Goal: Information Seeking & Learning: Learn about a topic

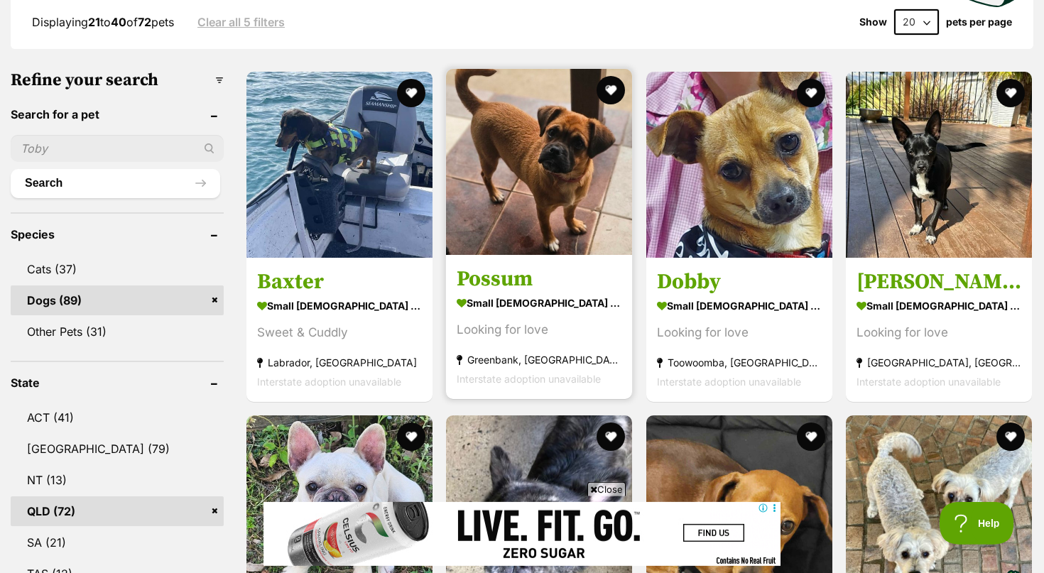
scroll to position [362, 0]
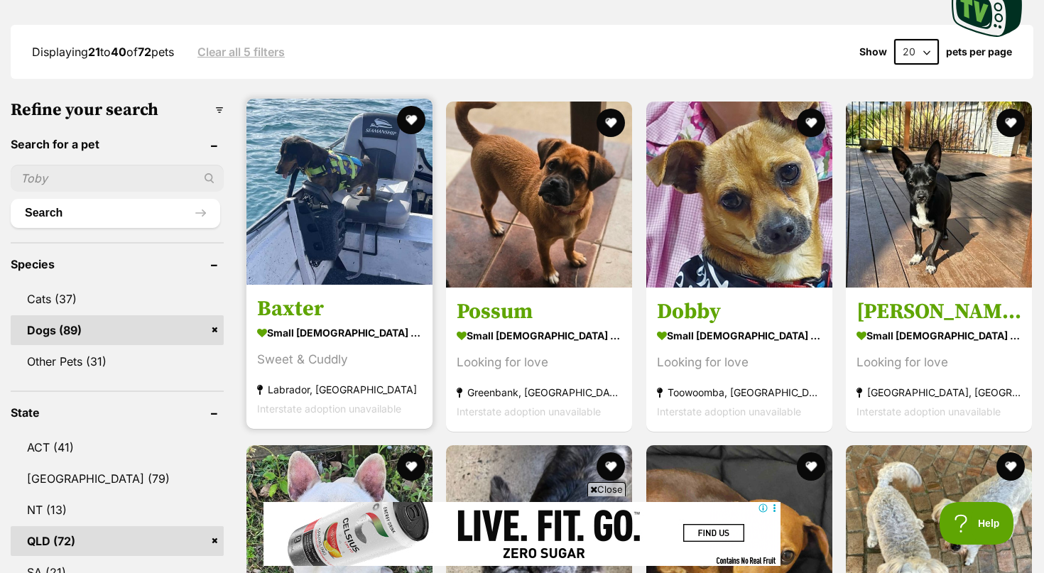
click at [318, 211] on img at bounding box center [339, 192] width 186 height 186
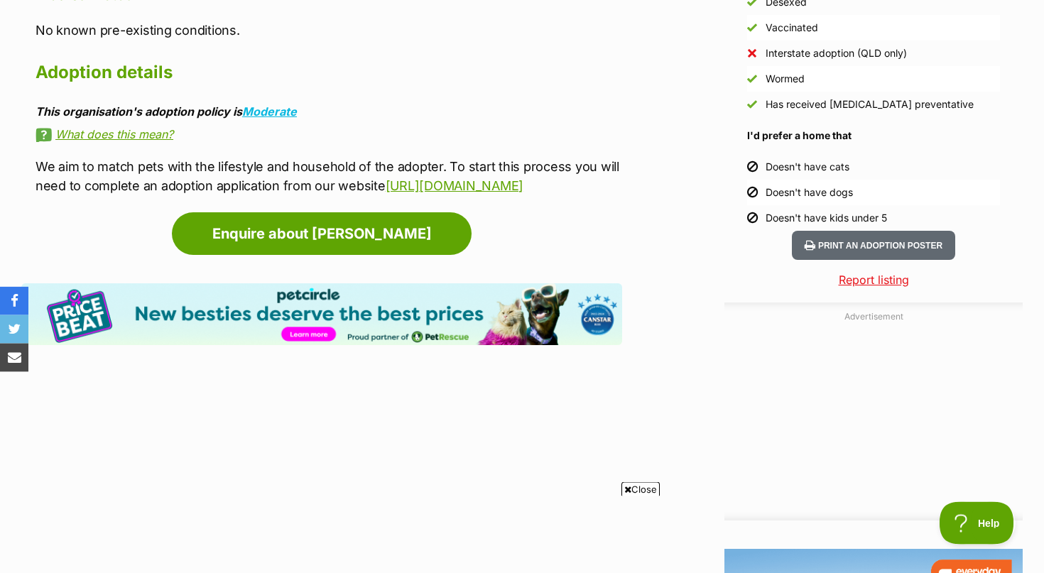
scroll to position [1448, 0]
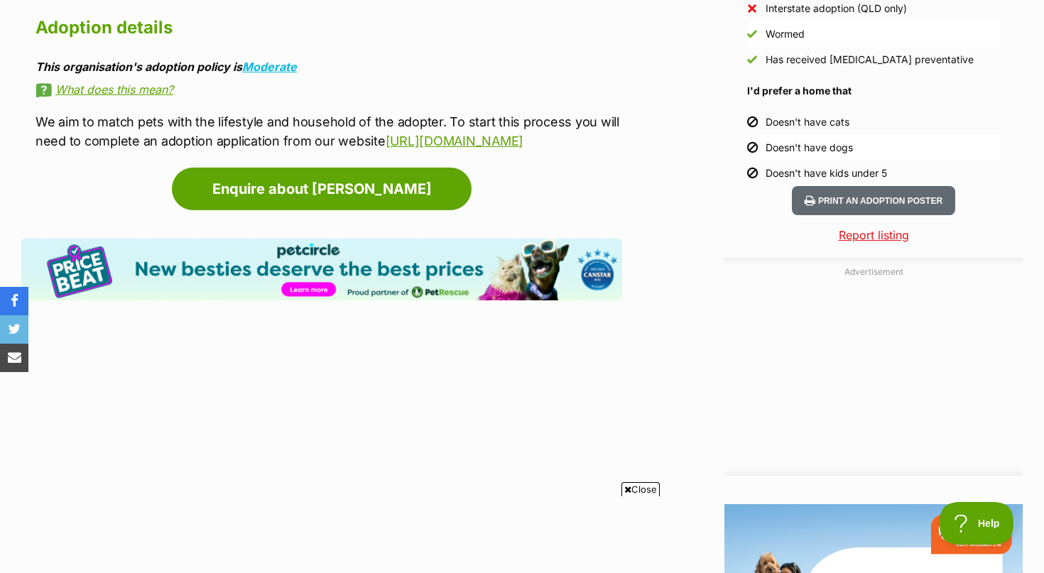
click at [639, 489] on span "Close" at bounding box center [640, 489] width 38 height 14
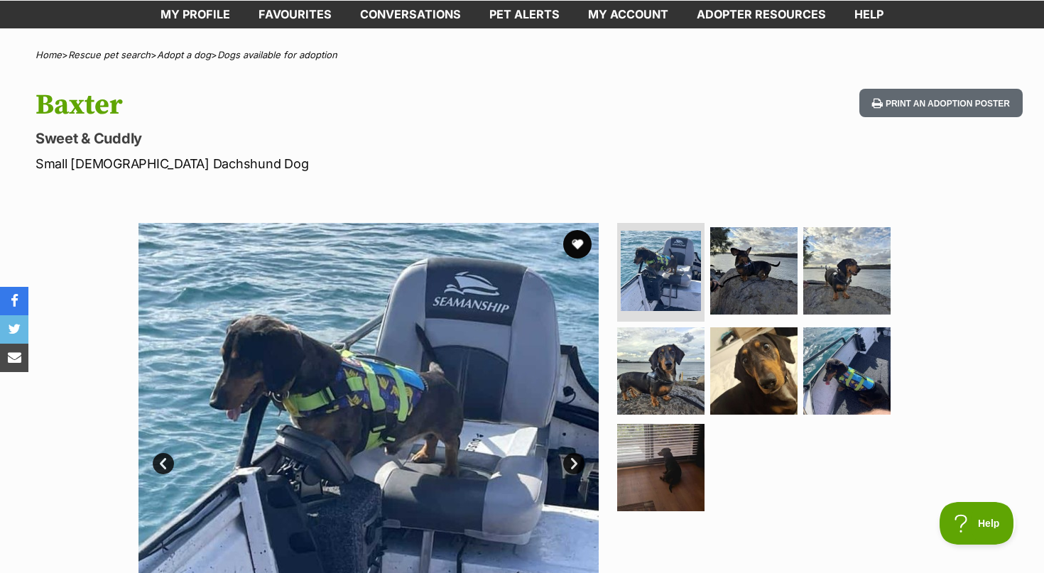
scroll to position [0, 0]
